Goal: Information Seeking & Learning: Learn about a topic

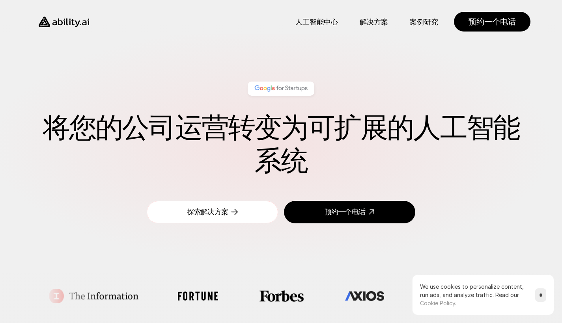
click at [251, 212] on link "探索解决方案" at bounding box center [212, 212] width 131 height 22
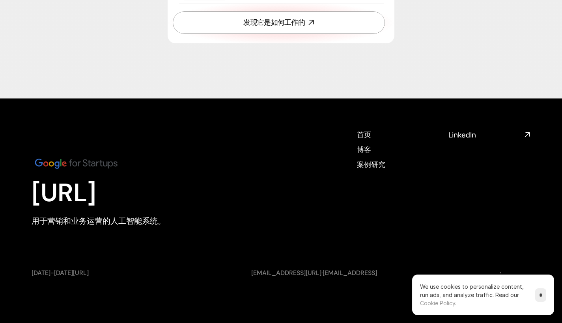
scroll to position [2810, 0]
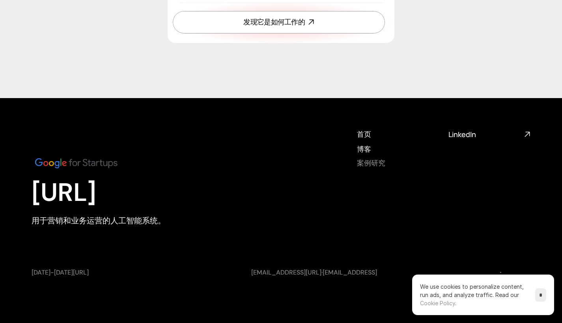
click at [363, 163] on h4 "案例研究" at bounding box center [371, 163] width 28 height 10
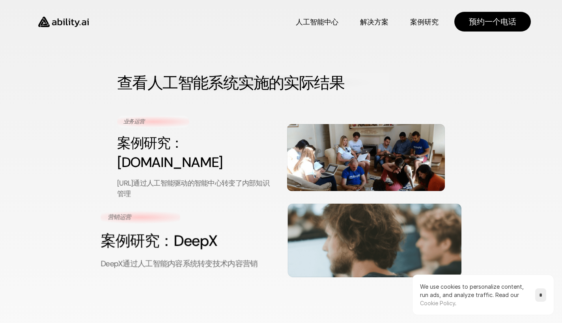
click at [387, 221] on img at bounding box center [374, 241] width 174 height 74
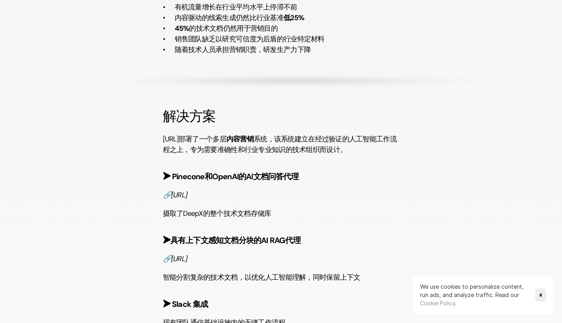
scroll to position [704, 0]
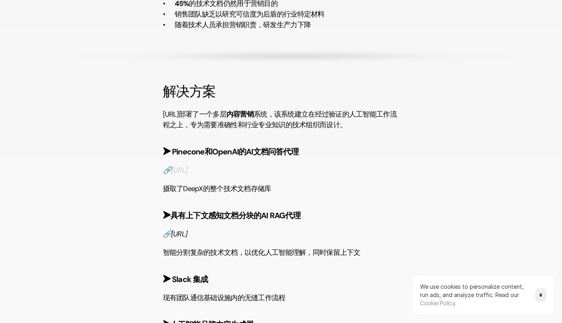
click at [188, 169] on em "🔗[URL]" at bounding box center [175, 170] width 25 height 9
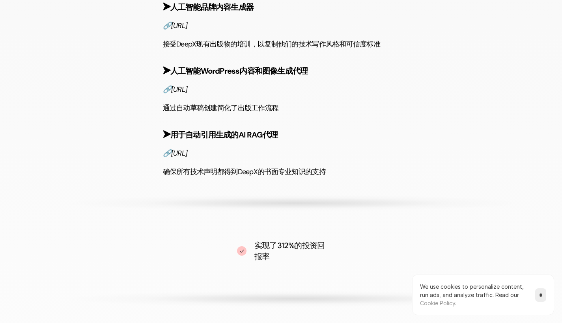
scroll to position [1014, 0]
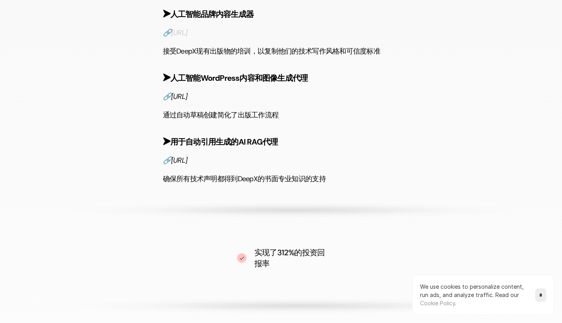
click at [188, 37] on em "🔗[URL]" at bounding box center [175, 32] width 25 height 9
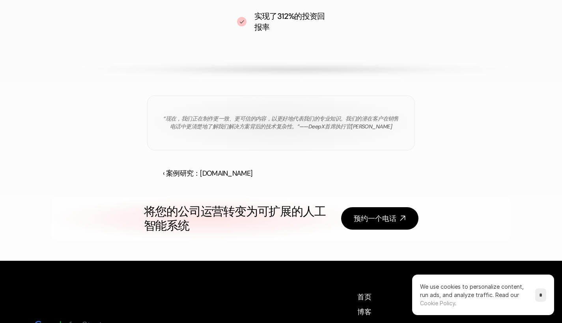
scroll to position [1253, 0]
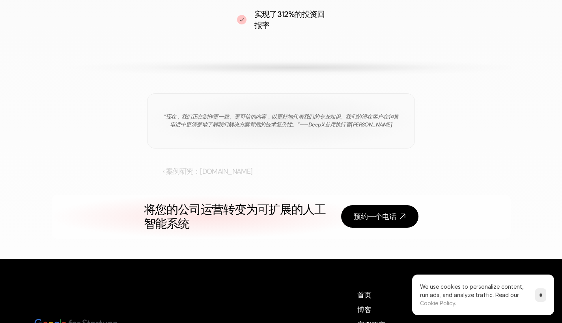
click at [201, 176] on link "‹ 案例研究：[DOMAIN_NAME]" at bounding box center [208, 171] width 90 height 9
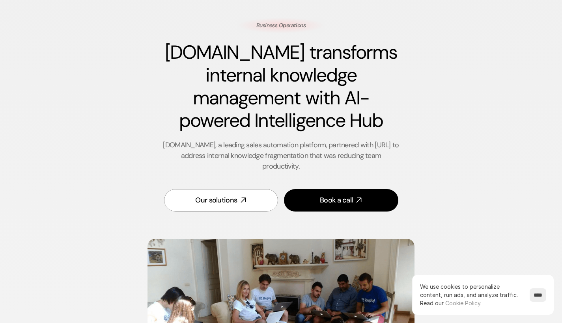
scroll to position [170, 0]
